Goal: Task Accomplishment & Management: Manage account settings

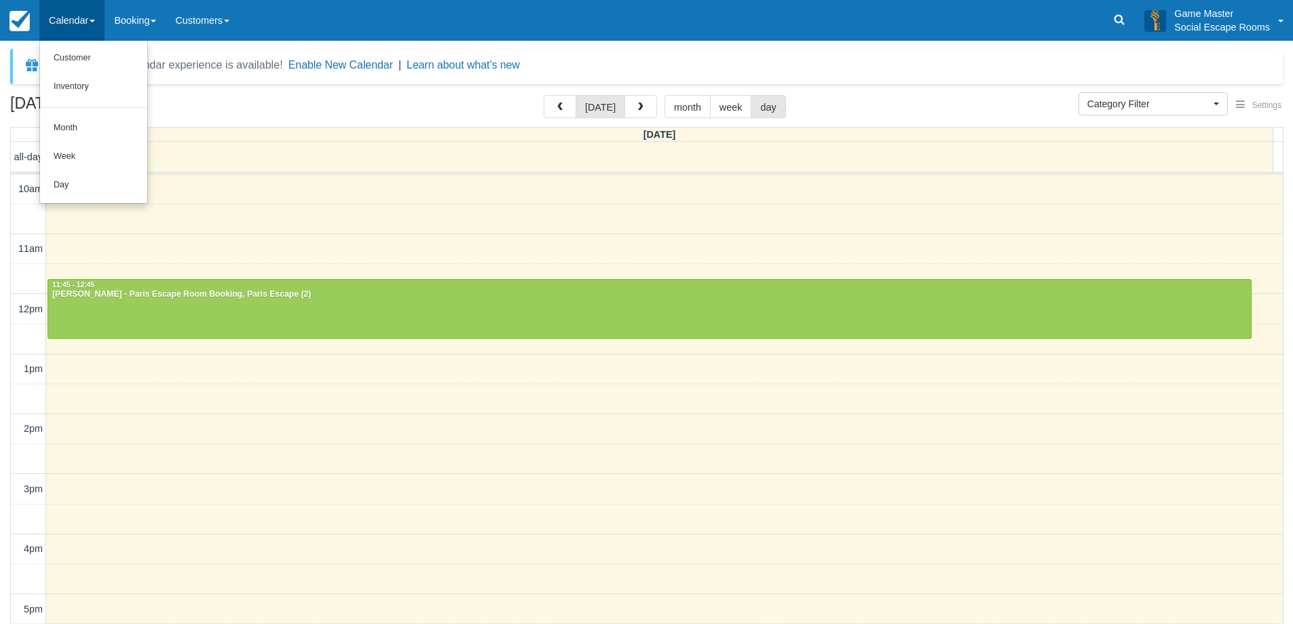
select select
click at [96, 178] on link "Day" at bounding box center [93, 185] width 107 height 29
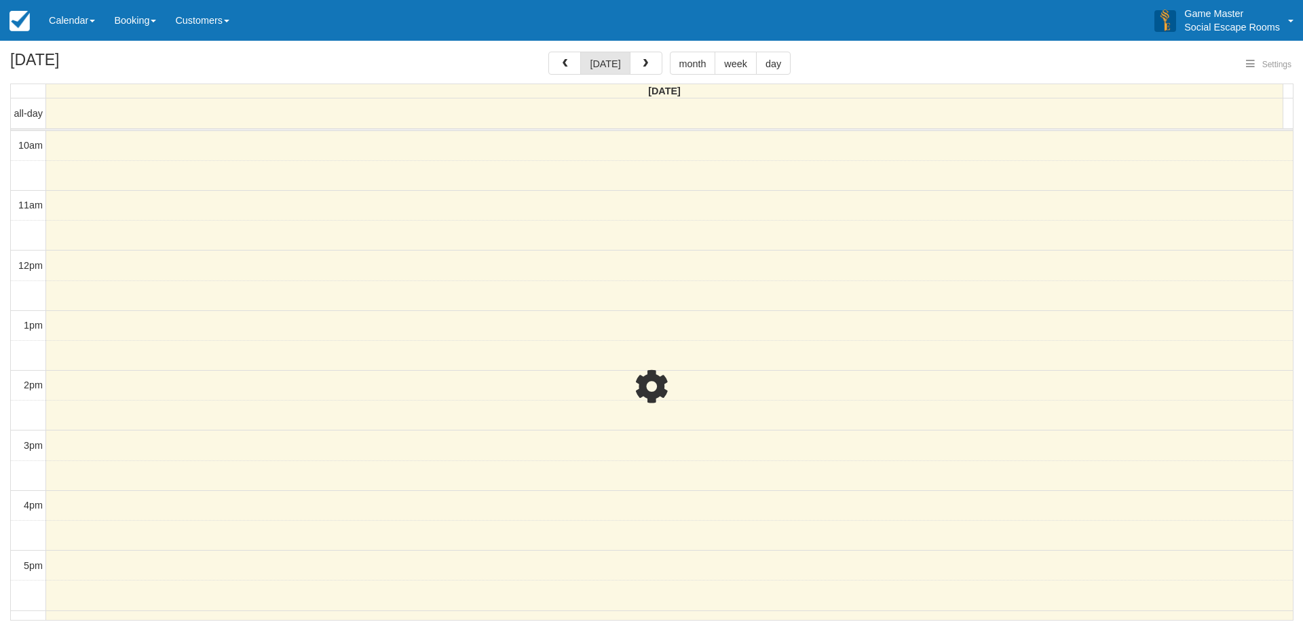
select select
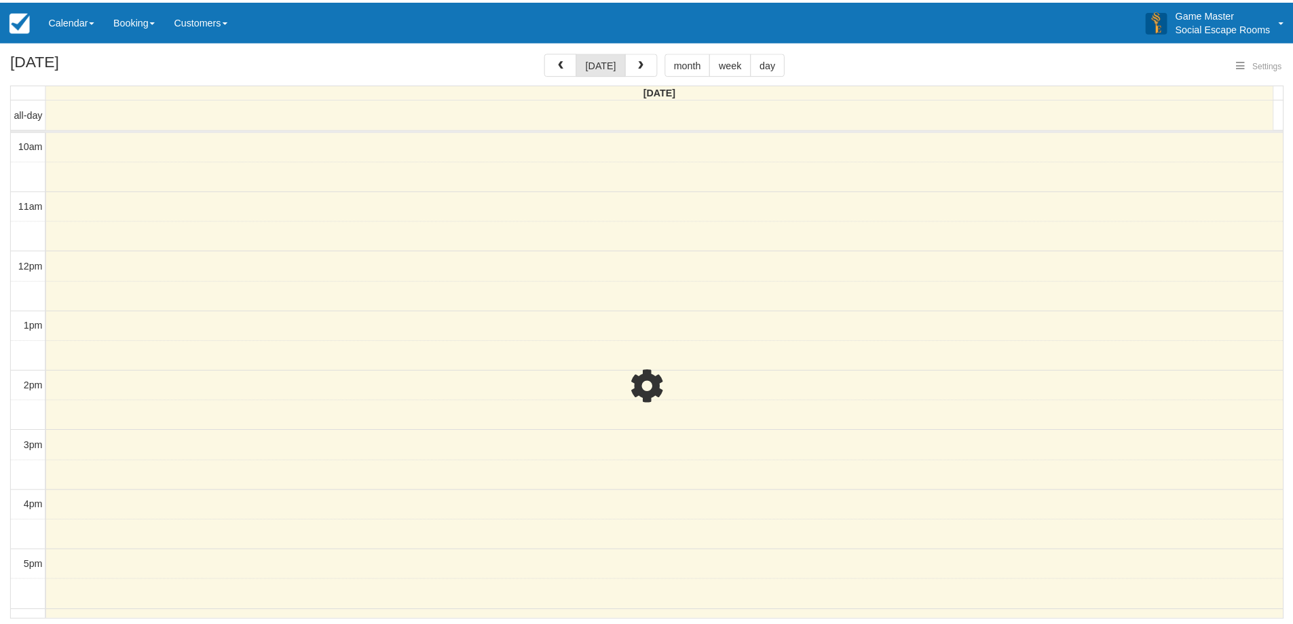
scroll to position [240, 0]
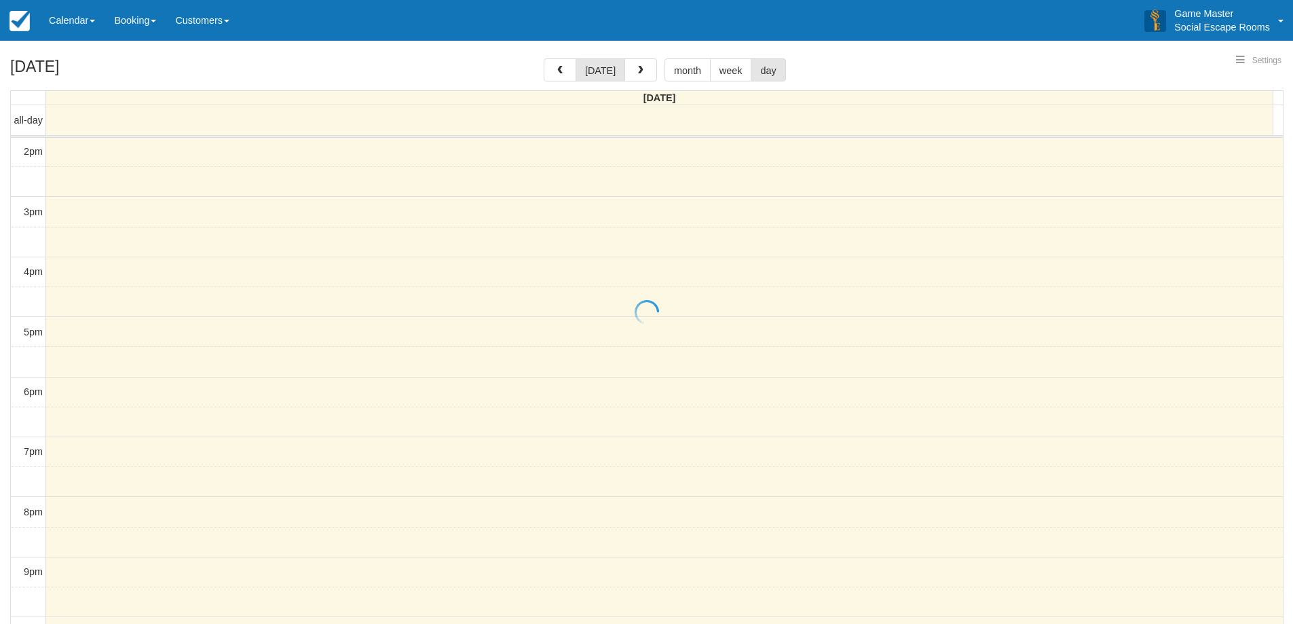
select select
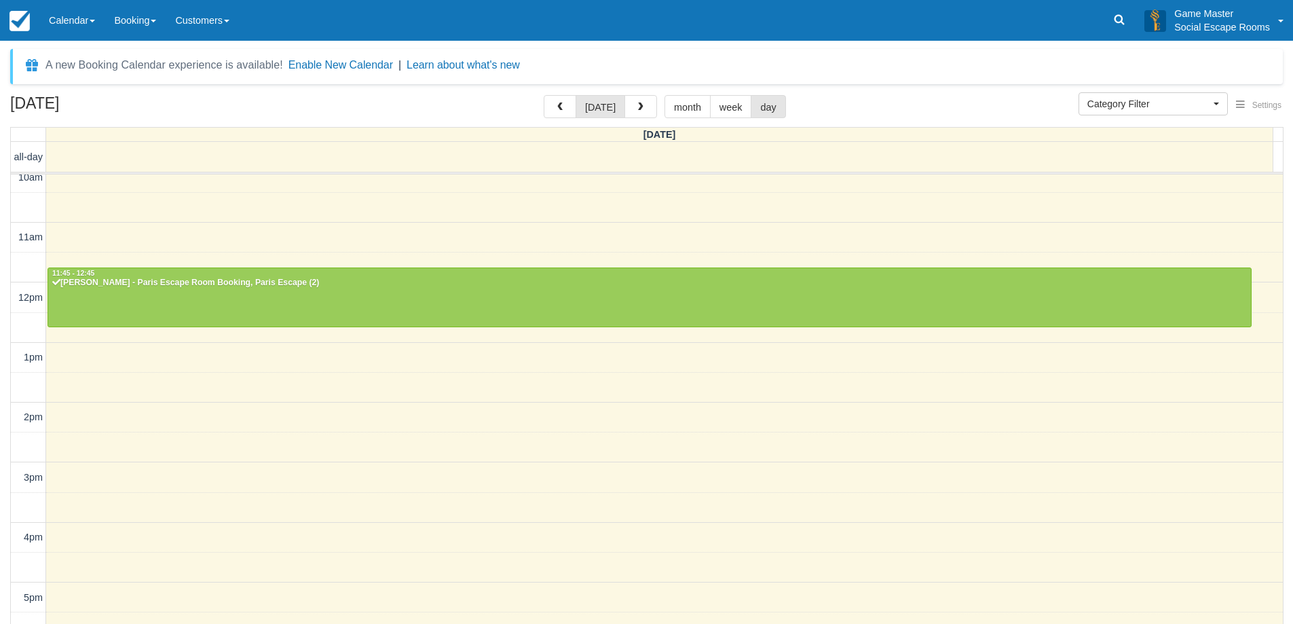
scroll to position [0, 0]
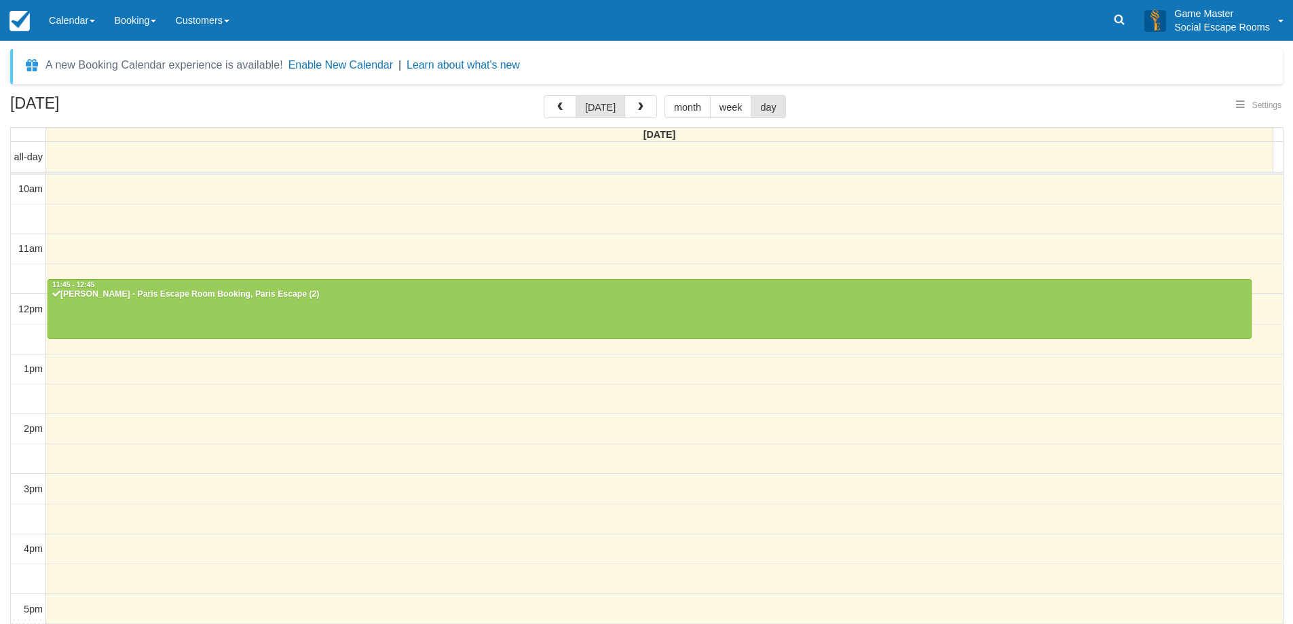
select select
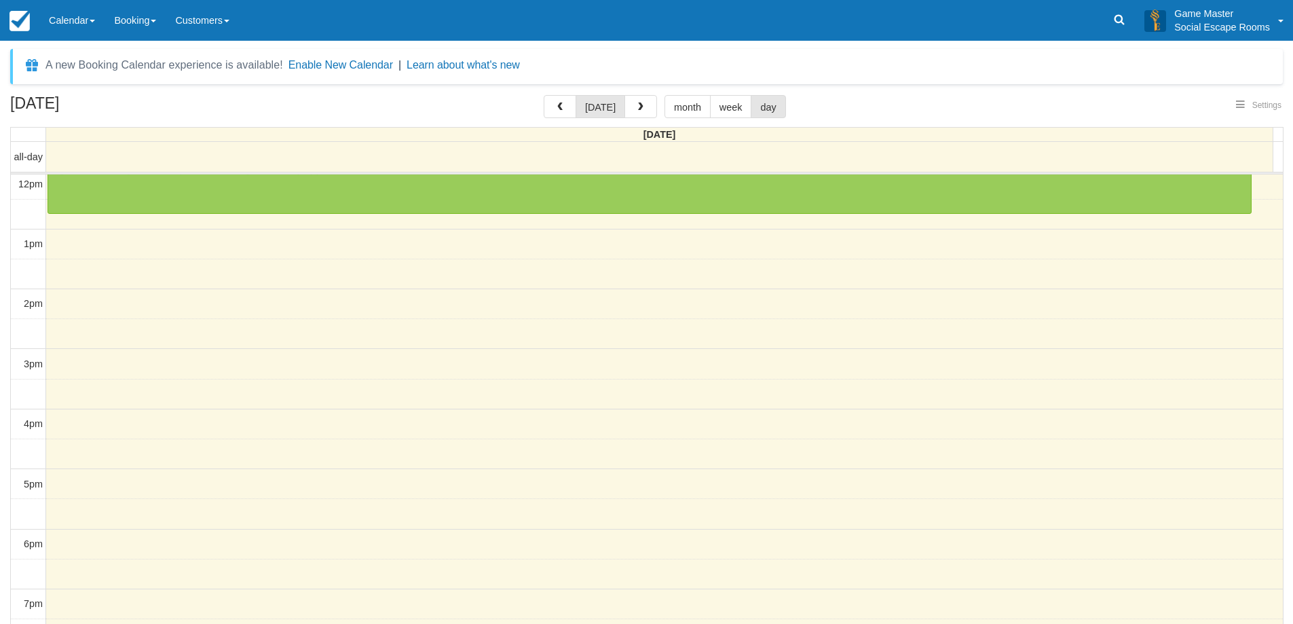
scroll to position [58, 0]
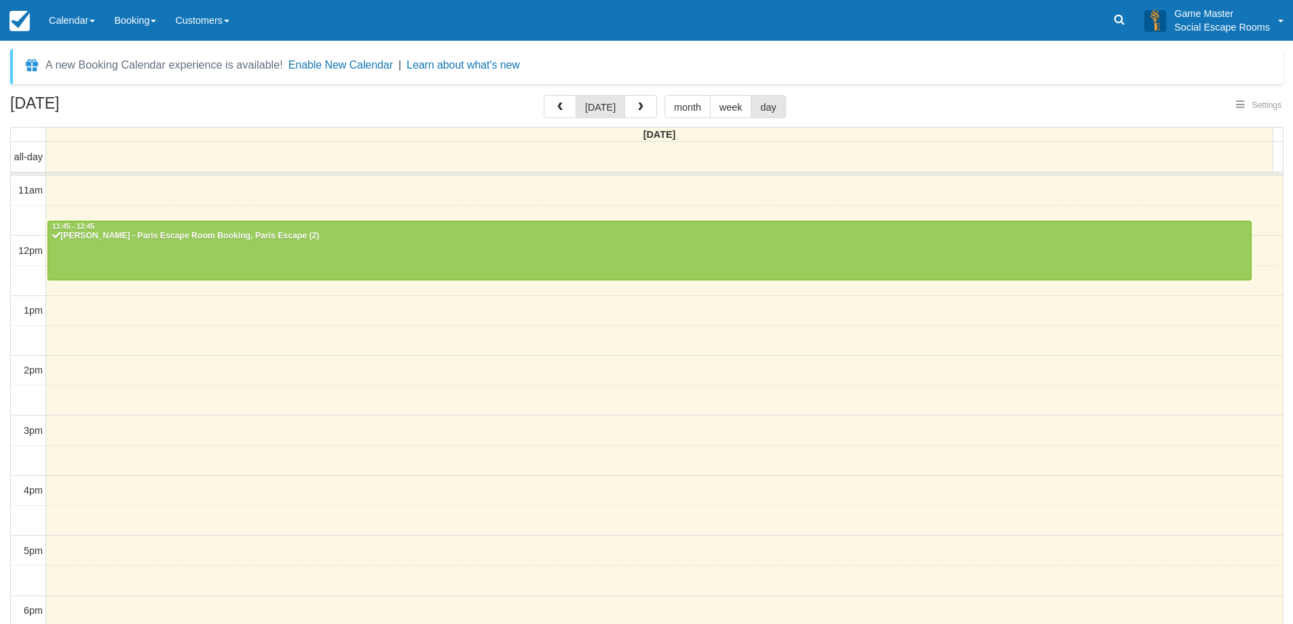
select select
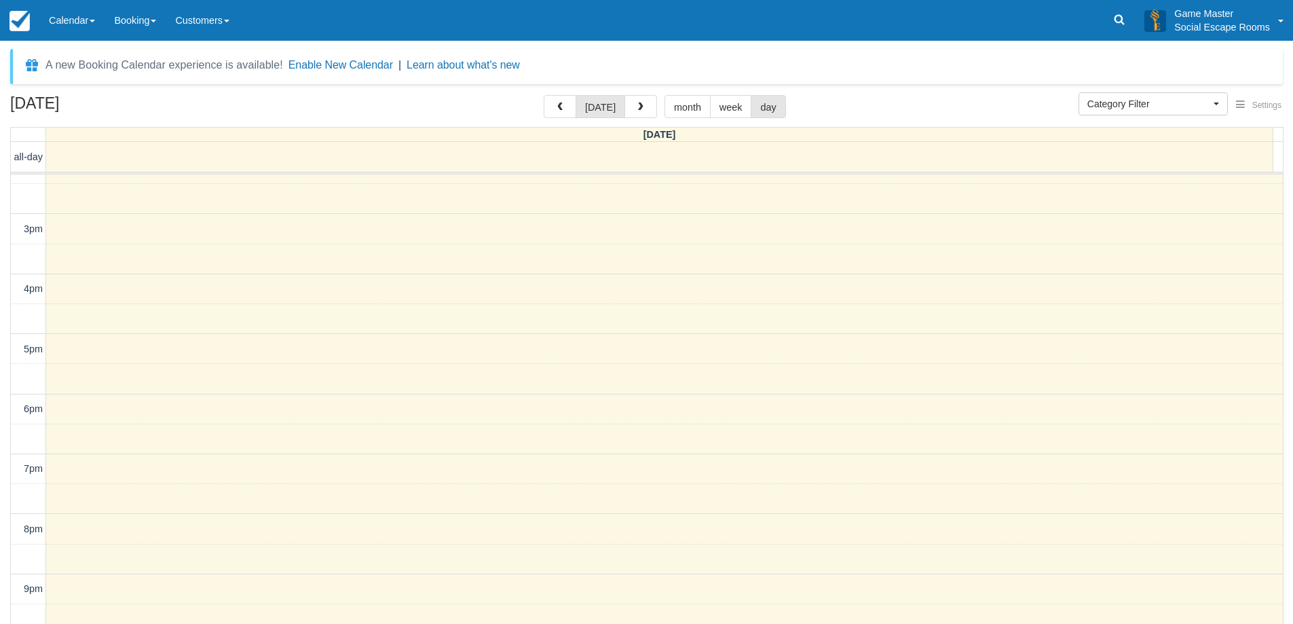
scroll to position [0, 0]
